Goal: Find specific page/section: Find specific page/section

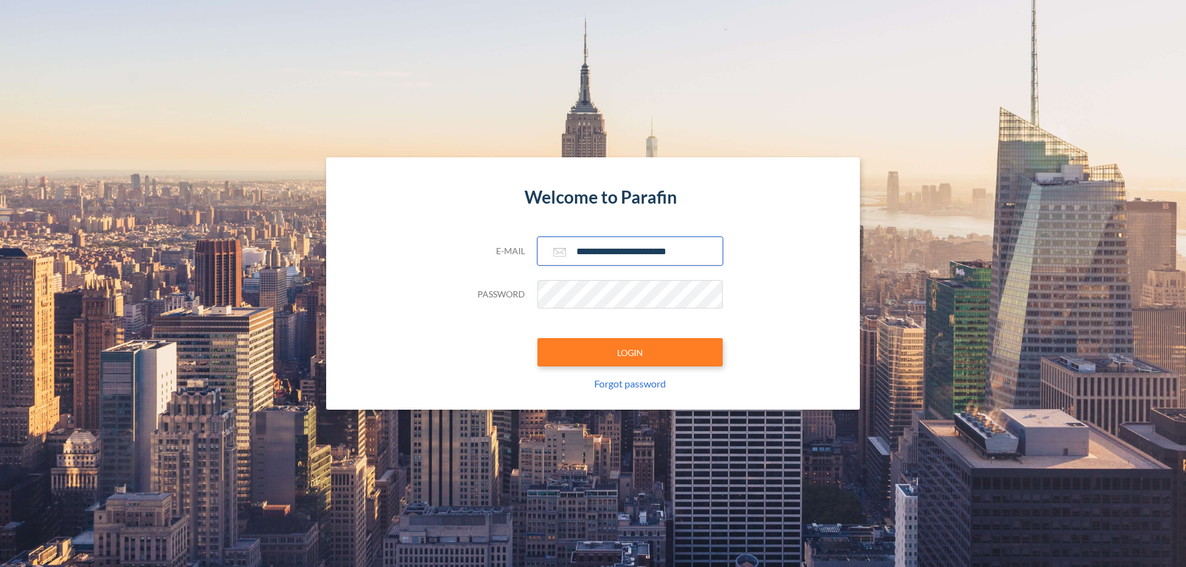
type input "**********"
click at [630, 353] on button "LOGIN" at bounding box center [629, 352] width 185 height 28
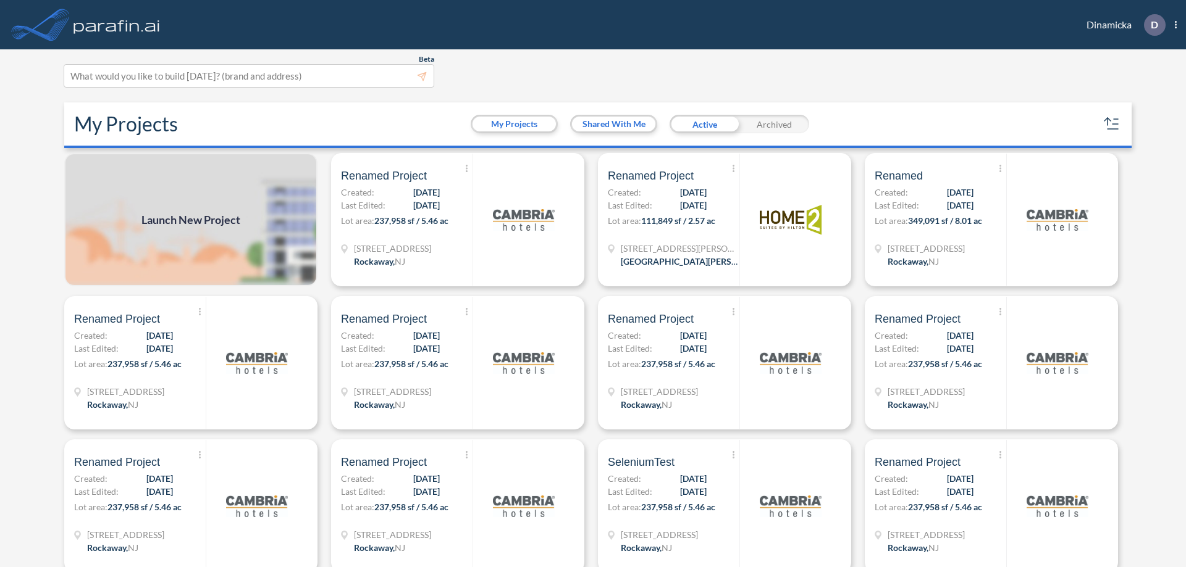
scroll to position [3, 0]
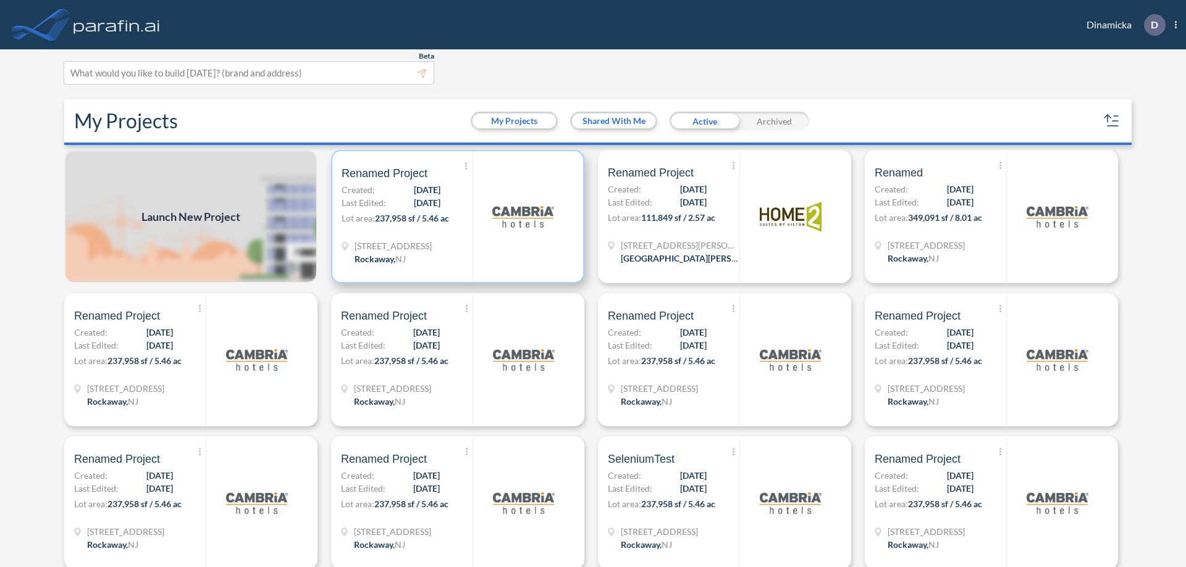
click at [455, 217] on p "Lot area: 237,958 sf / 5.46 ac" at bounding box center [406, 221] width 131 height 18
